Goal: Task Accomplishment & Management: Complete application form

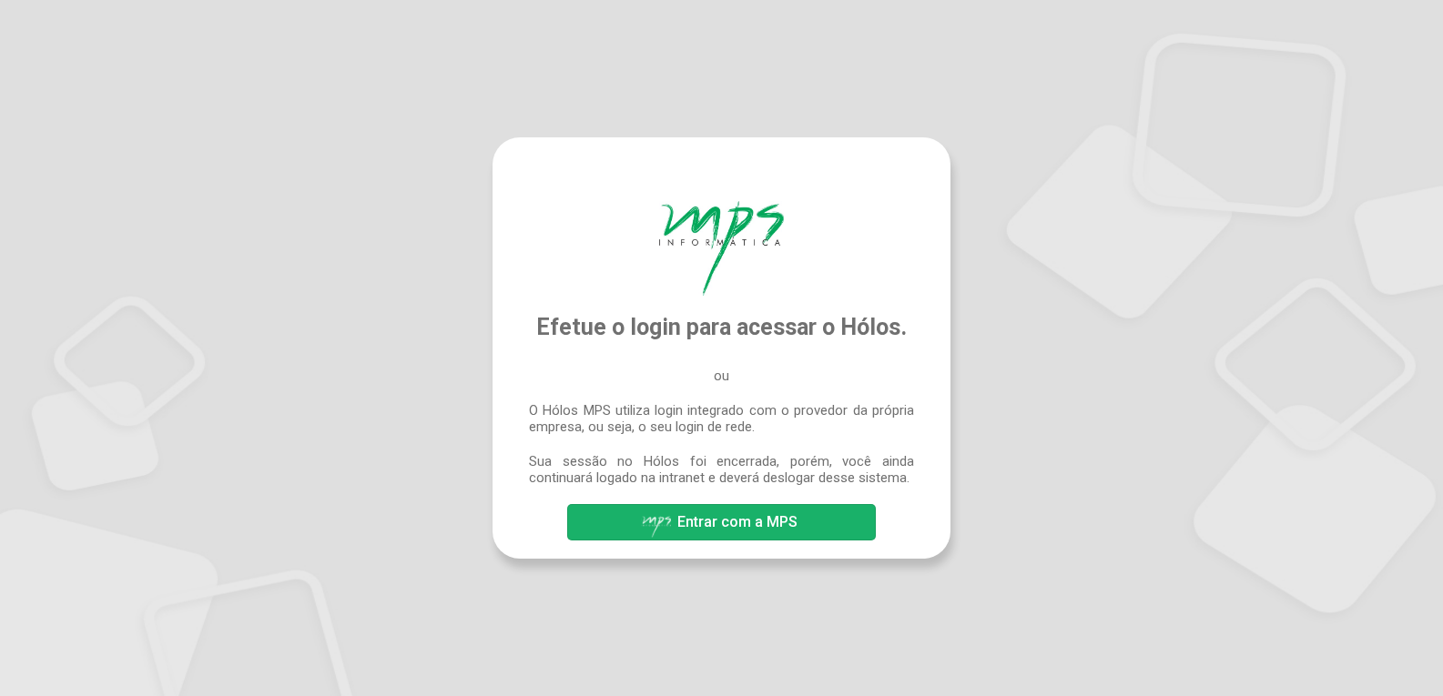
click at [774, 514] on span "Entrar com a MPS" at bounding box center [737, 521] width 120 height 17
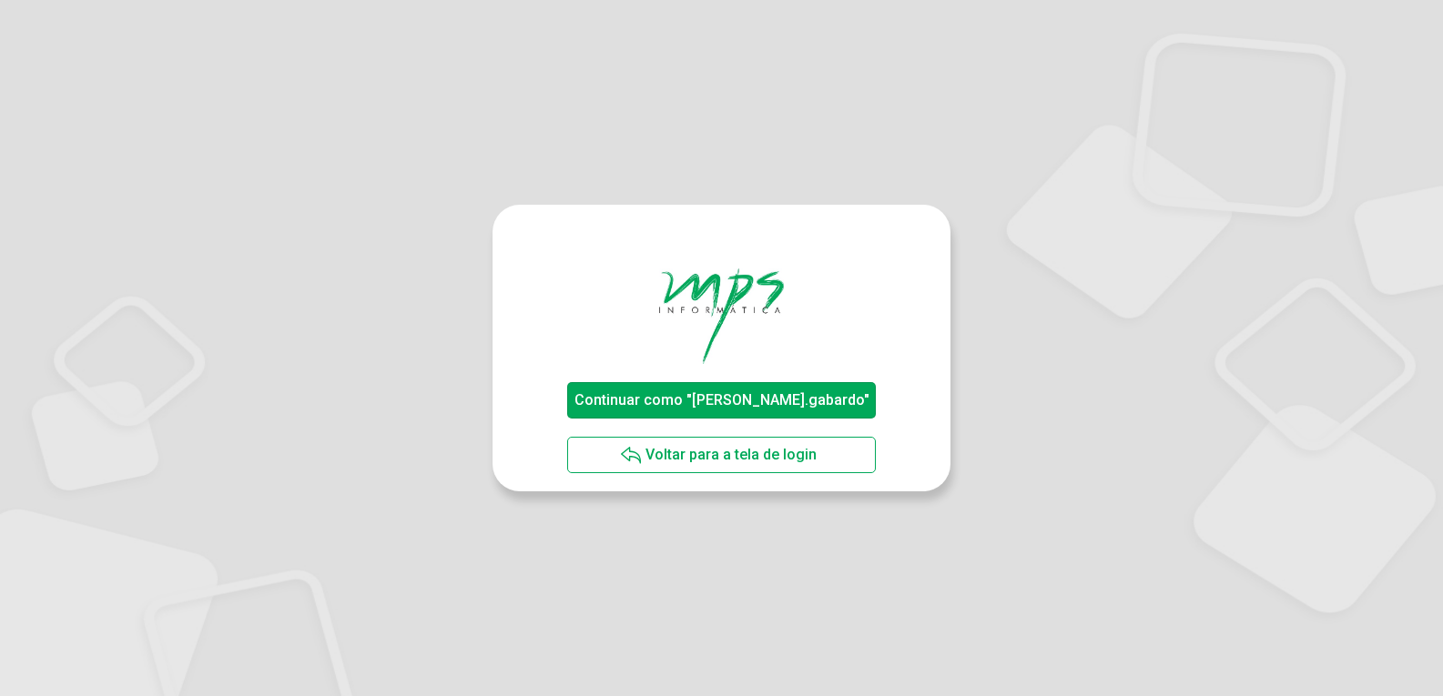
click at [731, 400] on span "Continuar como "joao.gabardo"" at bounding box center [721, 399] width 295 height 17
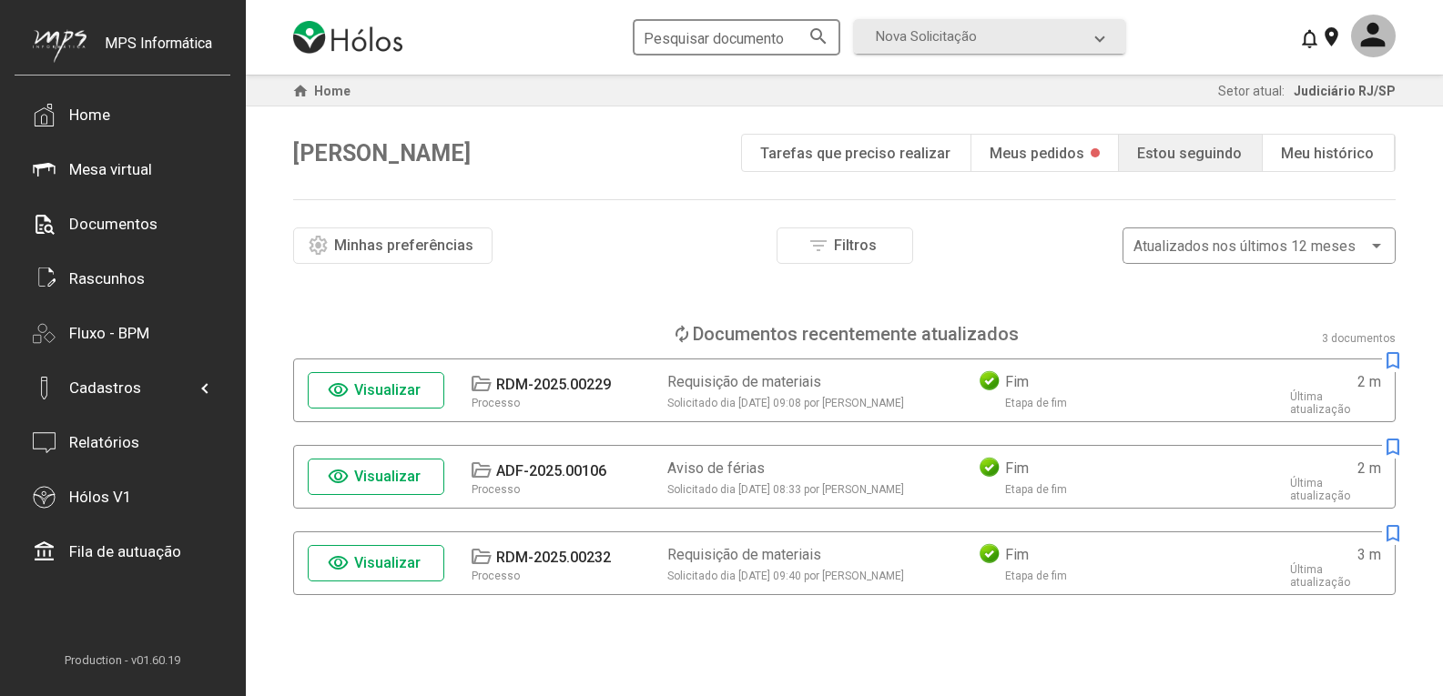
click at [798, 42] on input "Pesquisar documento" at bounding box center [727, 38] width 167 height 16
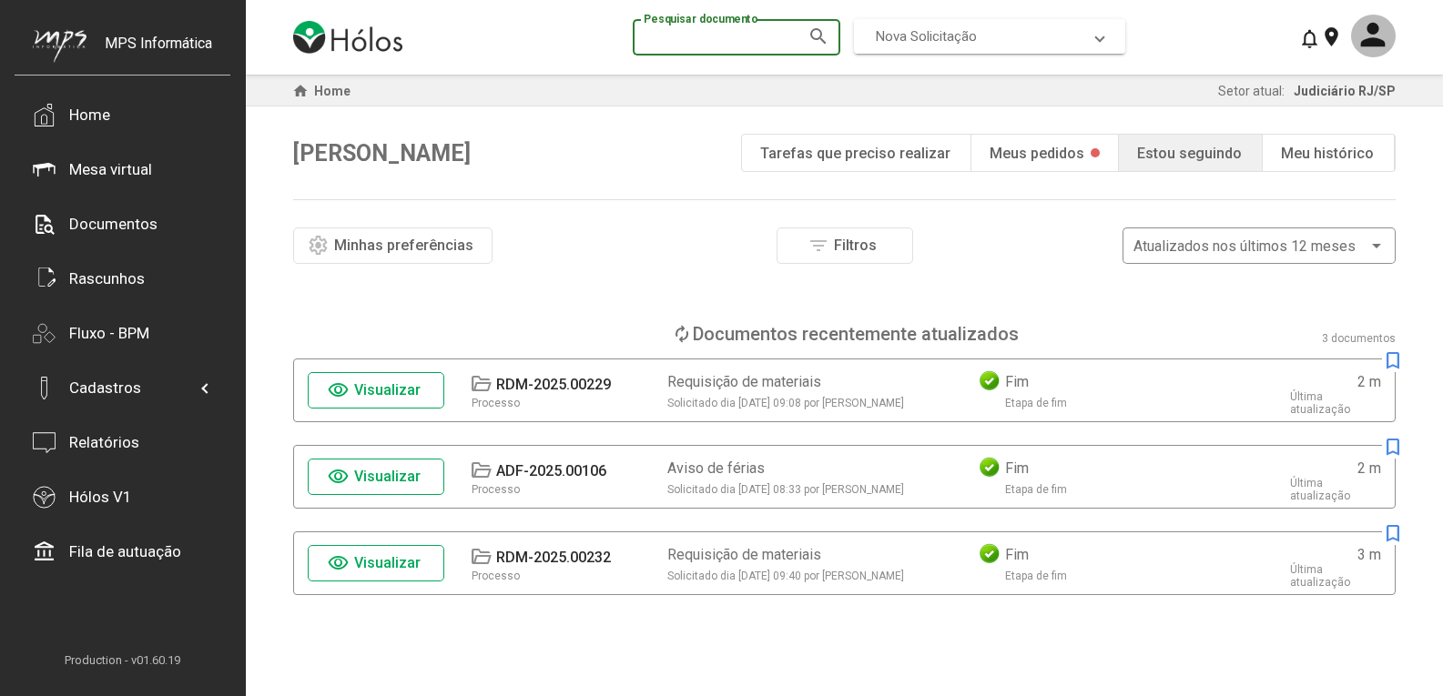
click at [912, 35] on span "Nova Solicitação" at bounding box center [926, 36] width 101 height 16
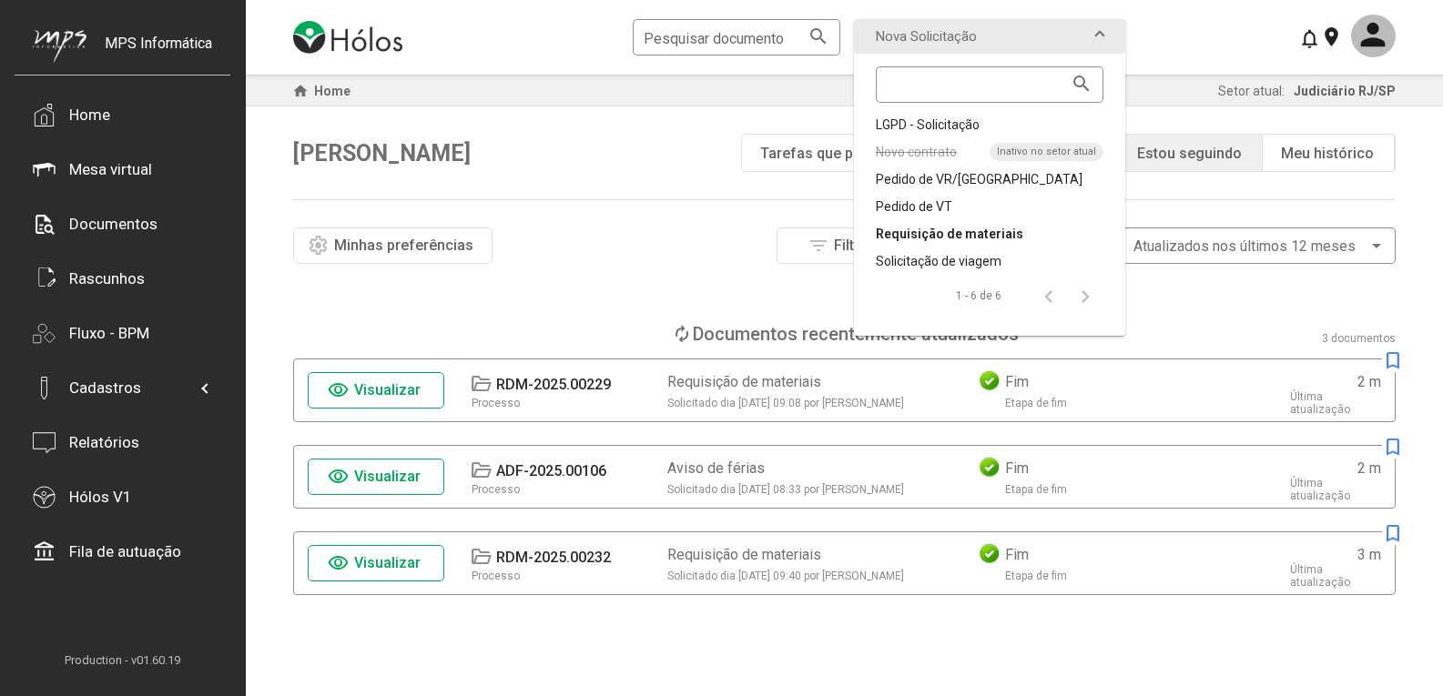
click at [987, 236] on div "Requisição de materiais" at bounding box center [990, 234] width 228 height 18
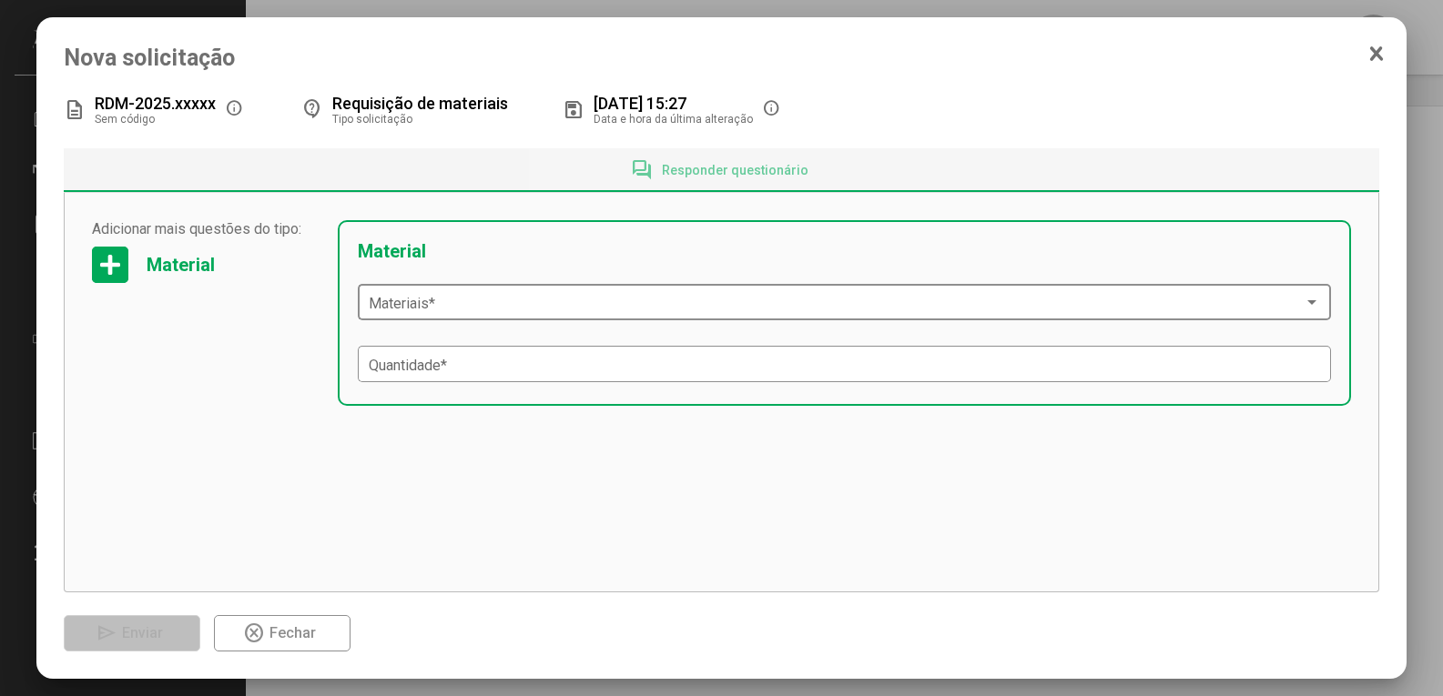
click at [462, 311] on span at bounding box center [837, 303] width 936 height 16
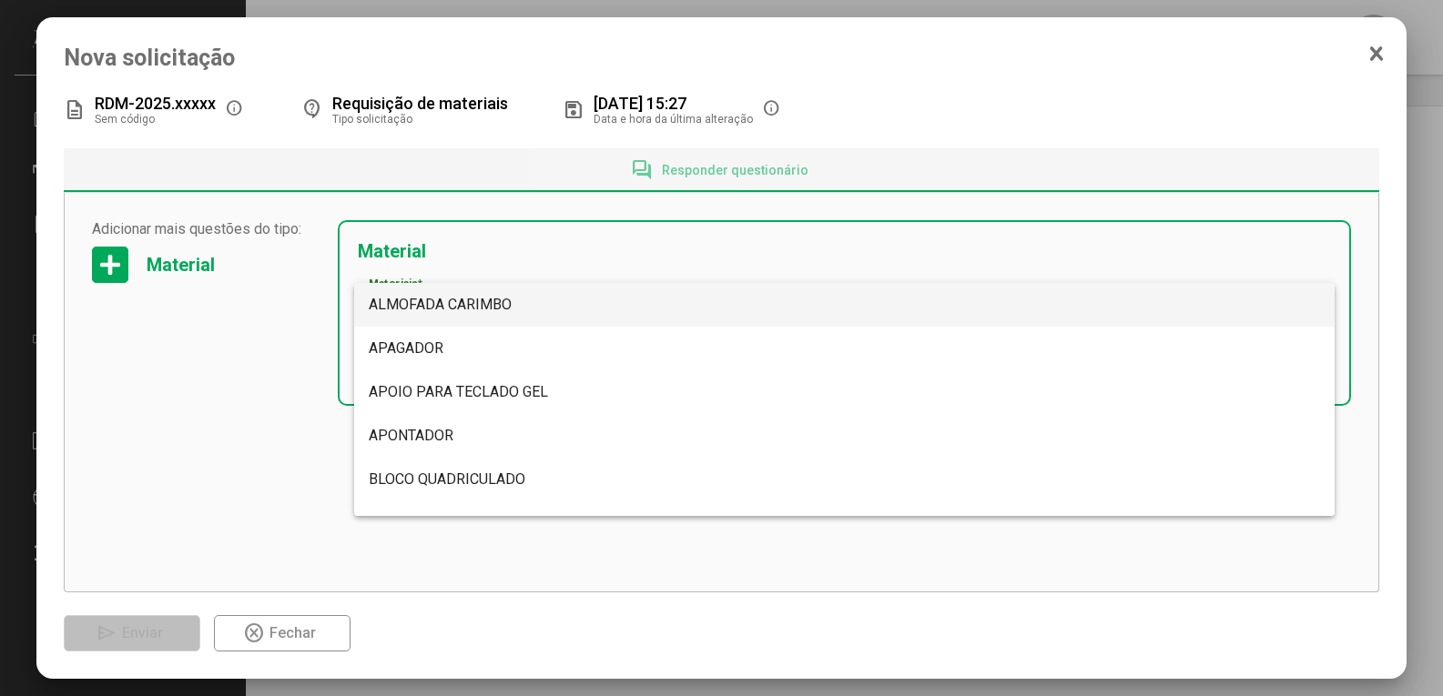
scroll to position [4836, 0]
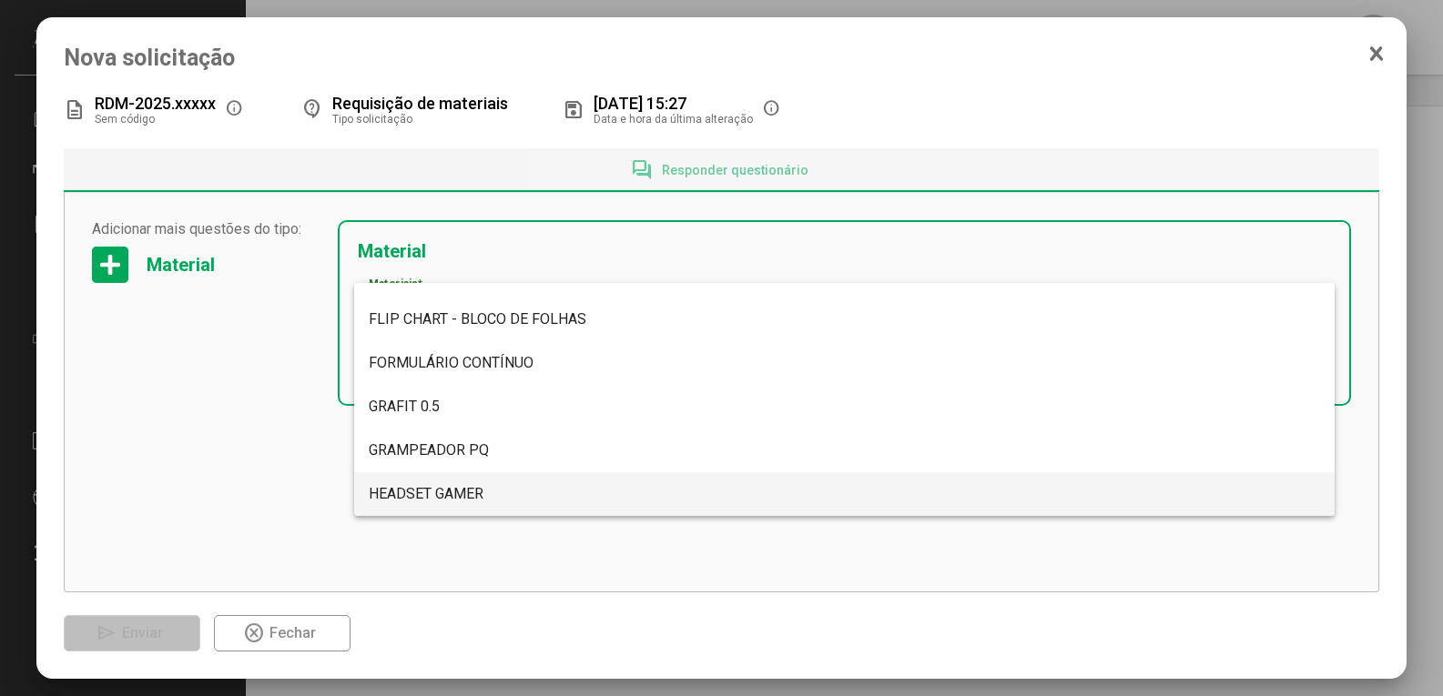
click at [458, 497] on span "HEADSET GAMER" at bounding box center [426, 493] width 115 height 17
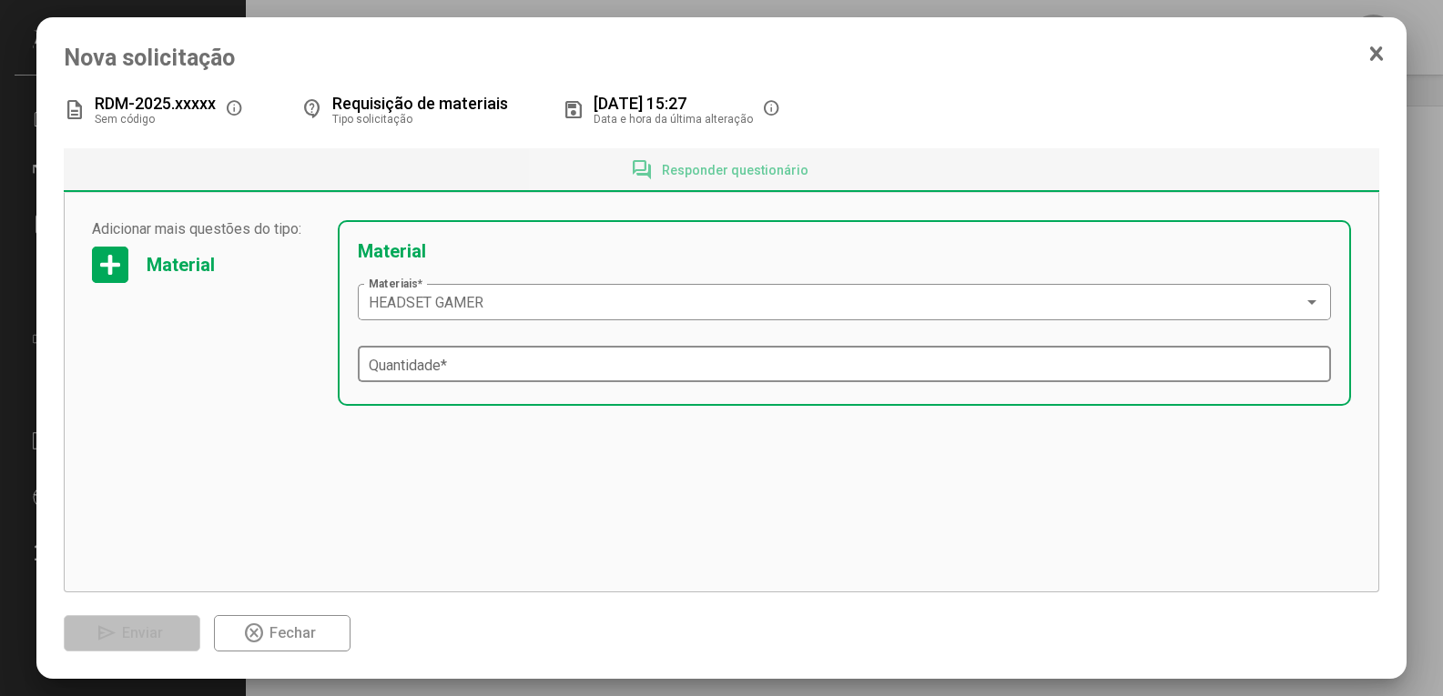
click at [464, 355] on div "Quantidade *" at bounding box center [845, 362] width 952 height 40
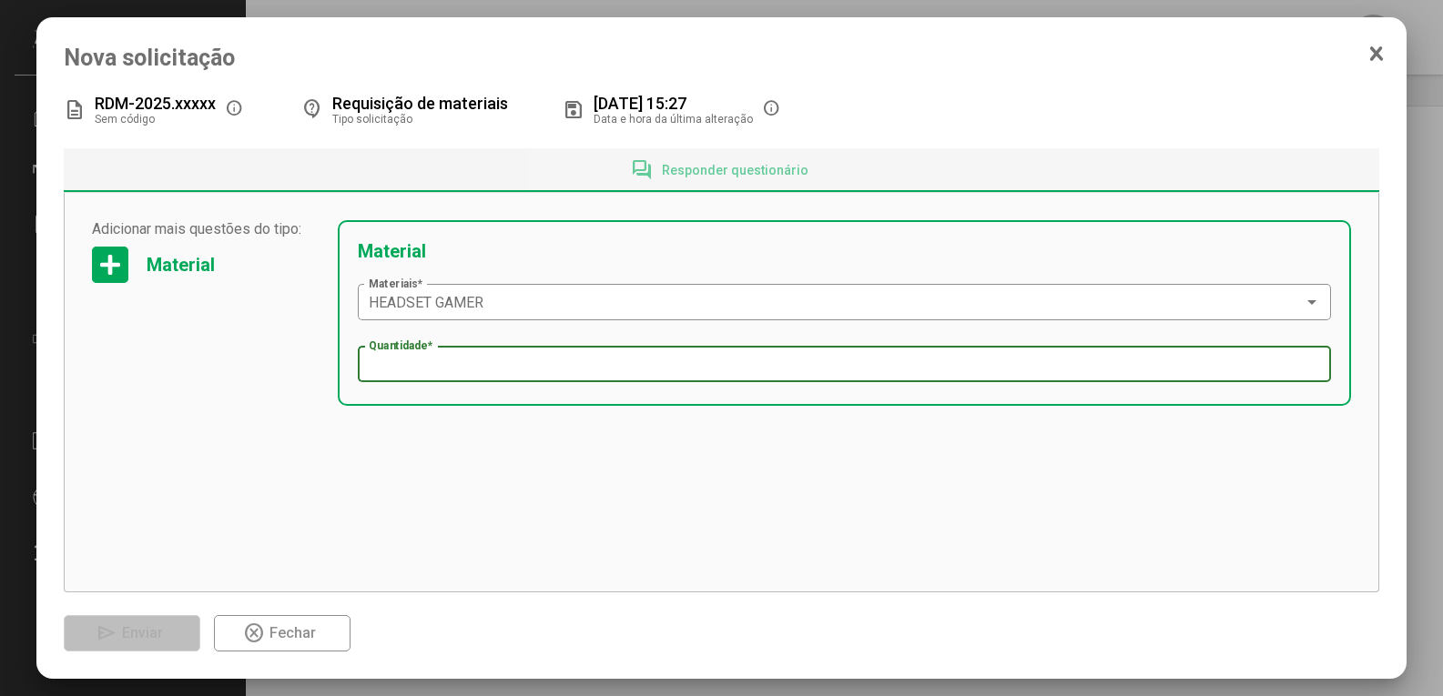
type input "*"
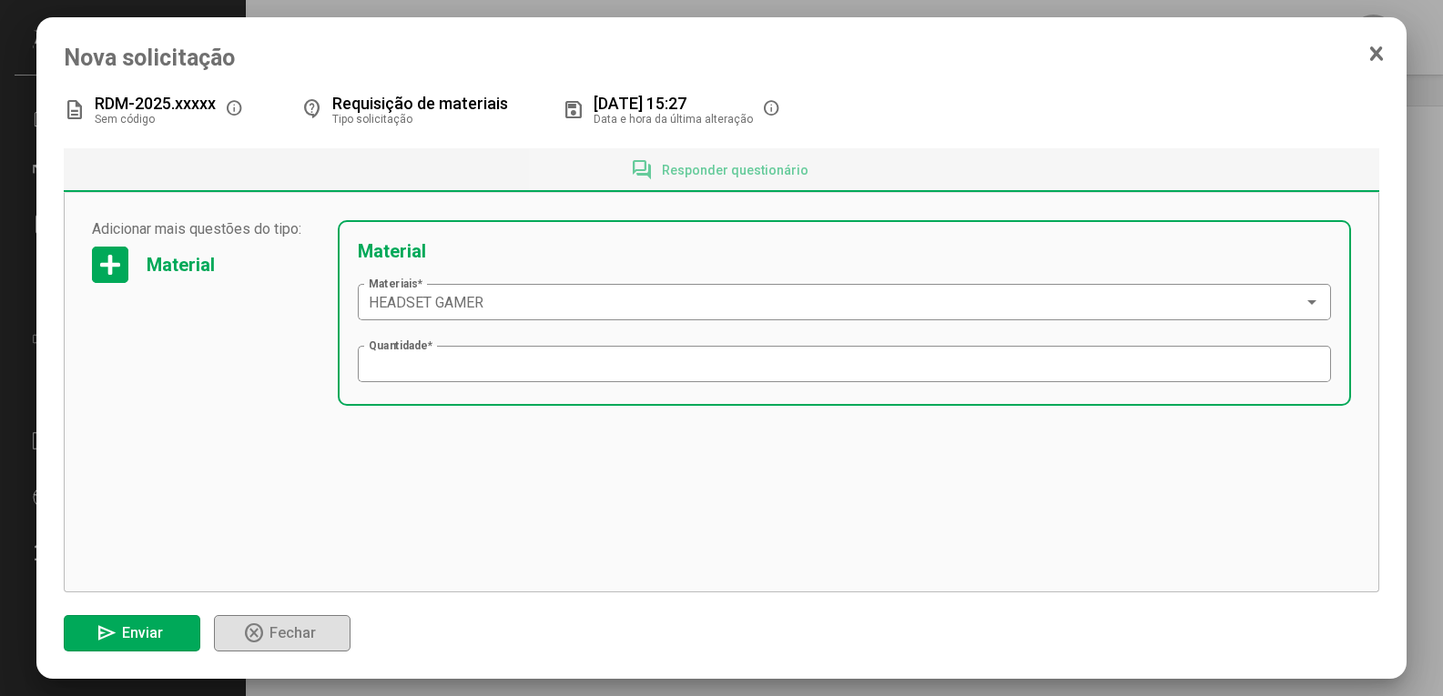
click at [164, 644] on span "send Enviar" at bounding box center [132, 633] width 72 height 32
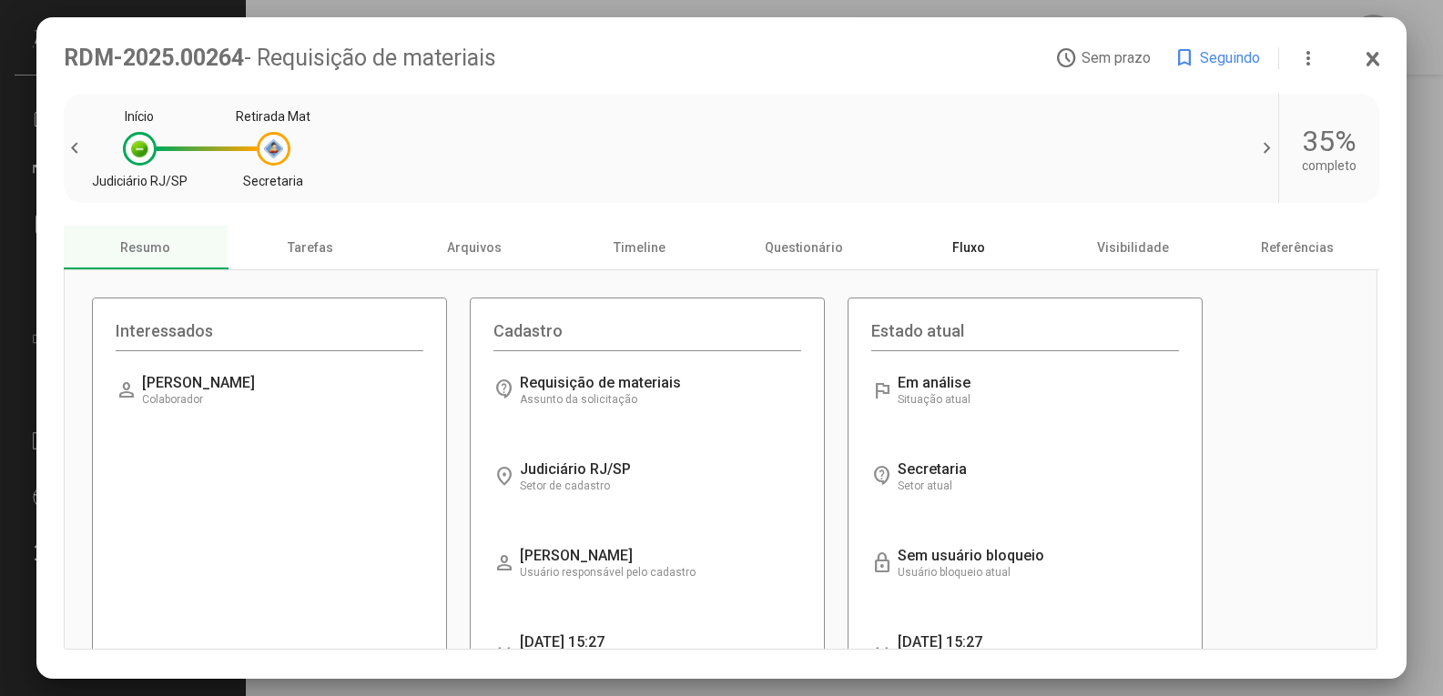
click at [948, 255] on div "Fluxo" at bounding box center [968, 248] width 165 height 44
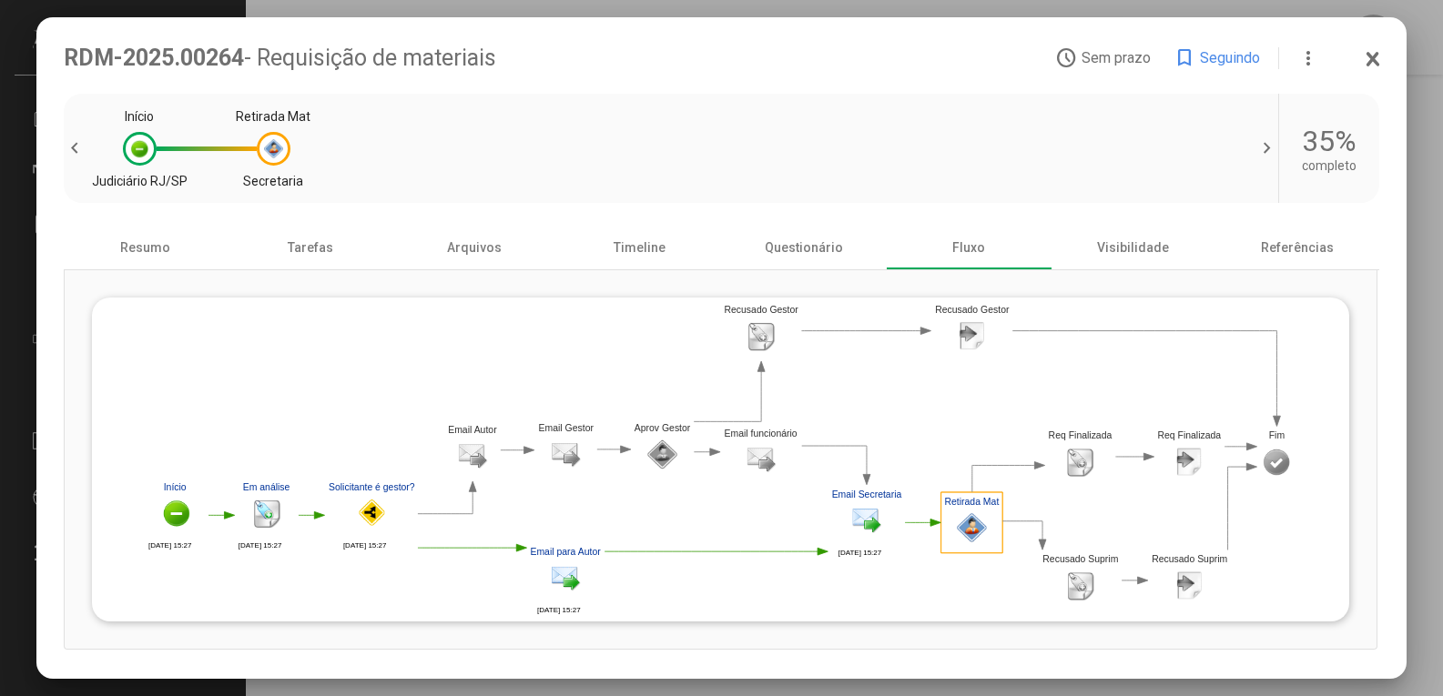
click at [1371, 58] on icon at bounding box center [1373, 59] width 15 height 18
